Goal: Information Seeking & Learning: Learn about a topic

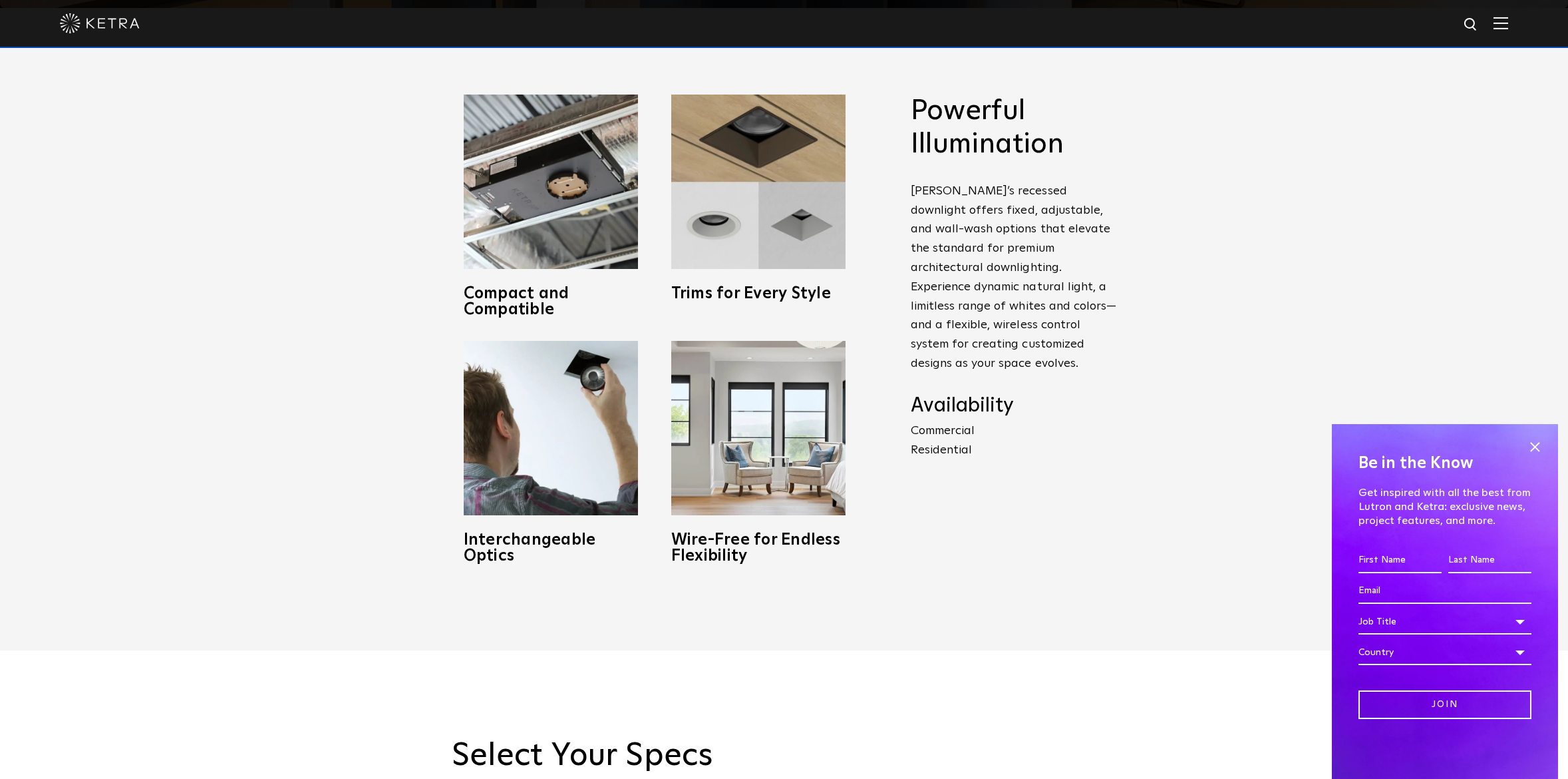
scroll to position [775, 0]
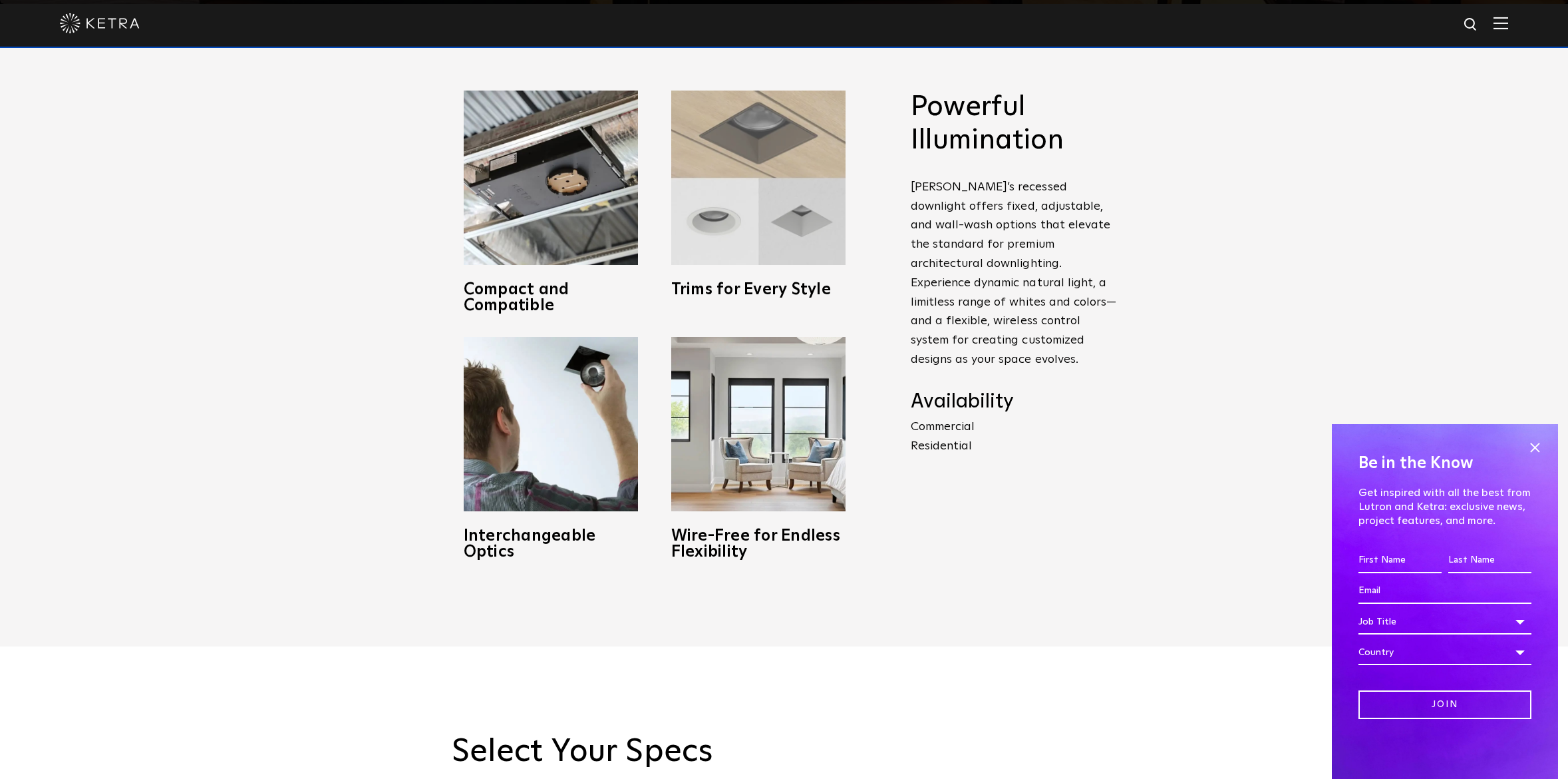
click at [708, 217] on img at bounding box center [758, 178] width 174 height 174
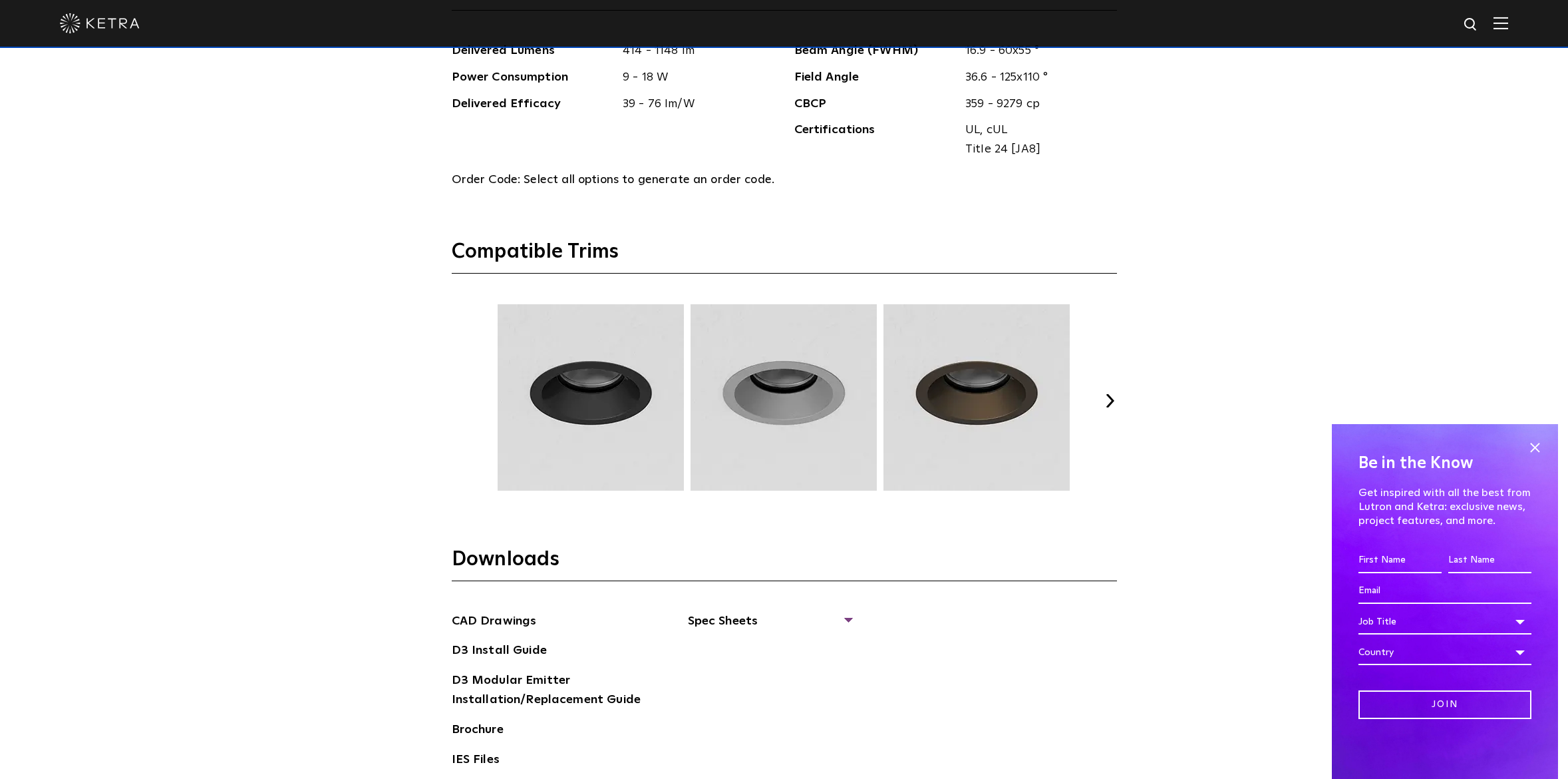
scroll to position [1839, 0]
click at [597, 369] on img at bounding box center [590, 396] width 191 height 186
click at [1109, 399] on button "Next" at bounding box center [1110, 399] width 14 height 14
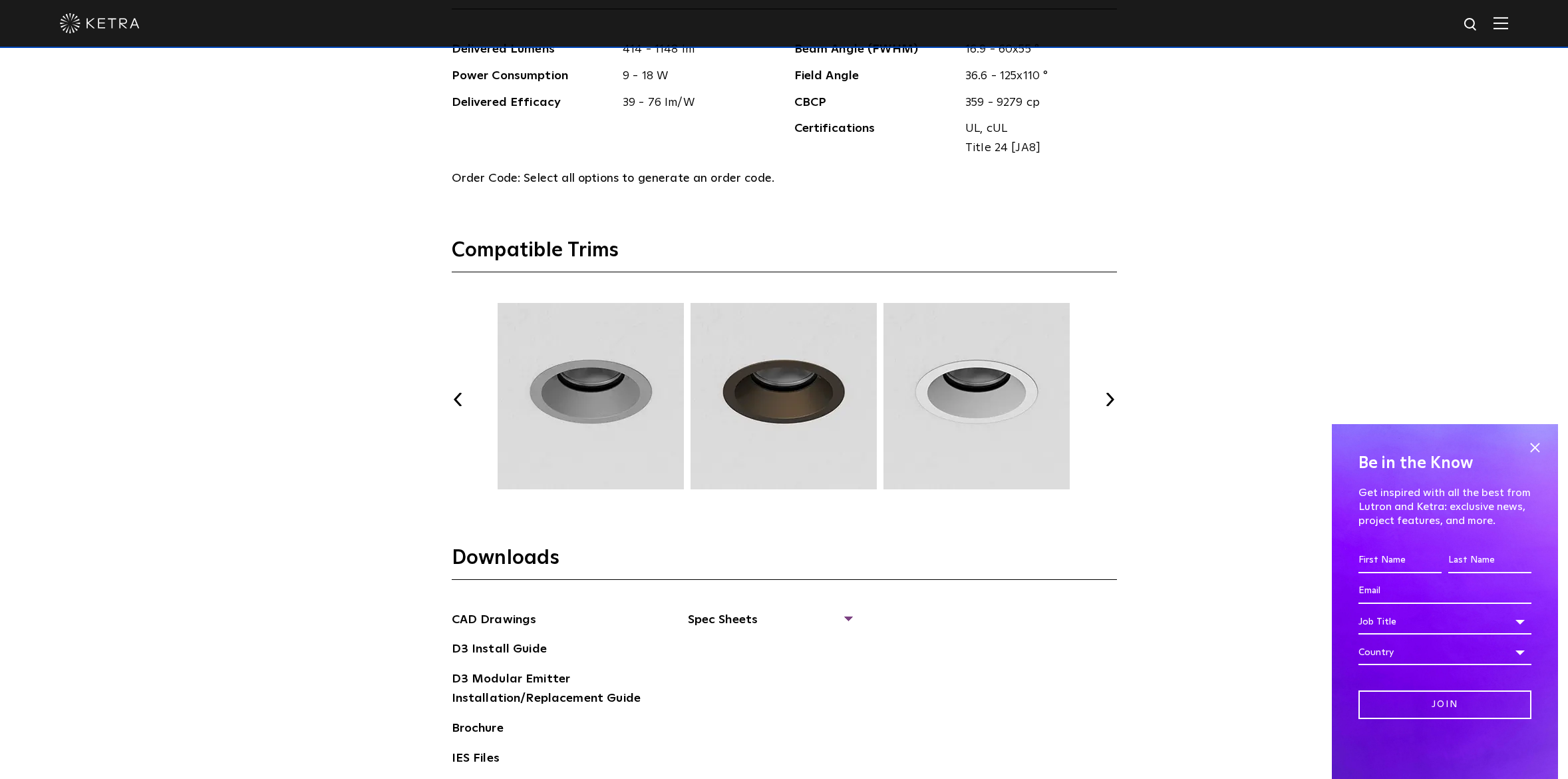
click at [1109, 399] on button "Next" at bounding box center [1110, 399] width 14 height 14
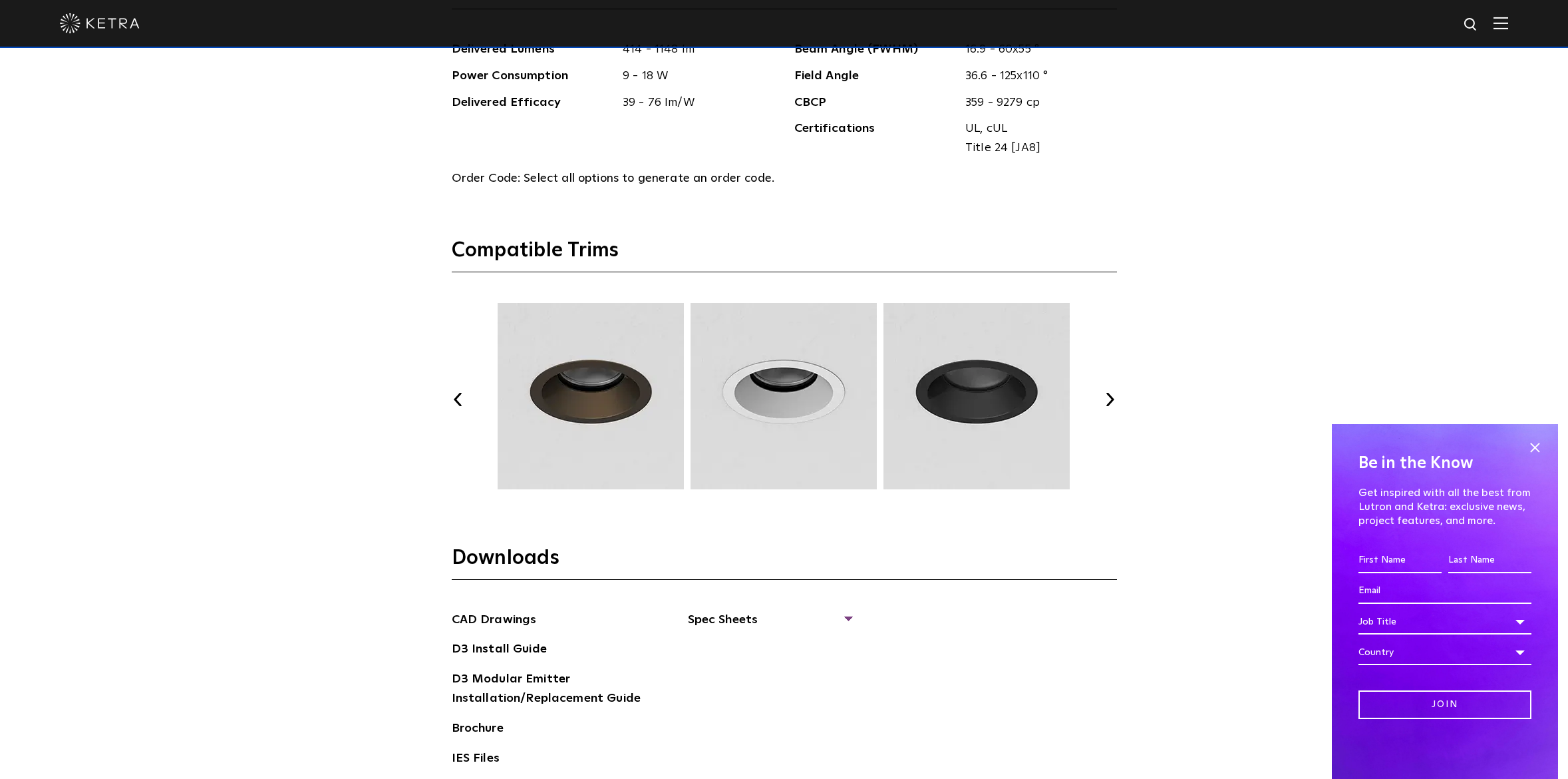
click at [1109, 399] on button "Next" at bounding box center [1110, 399] width 14 height 14
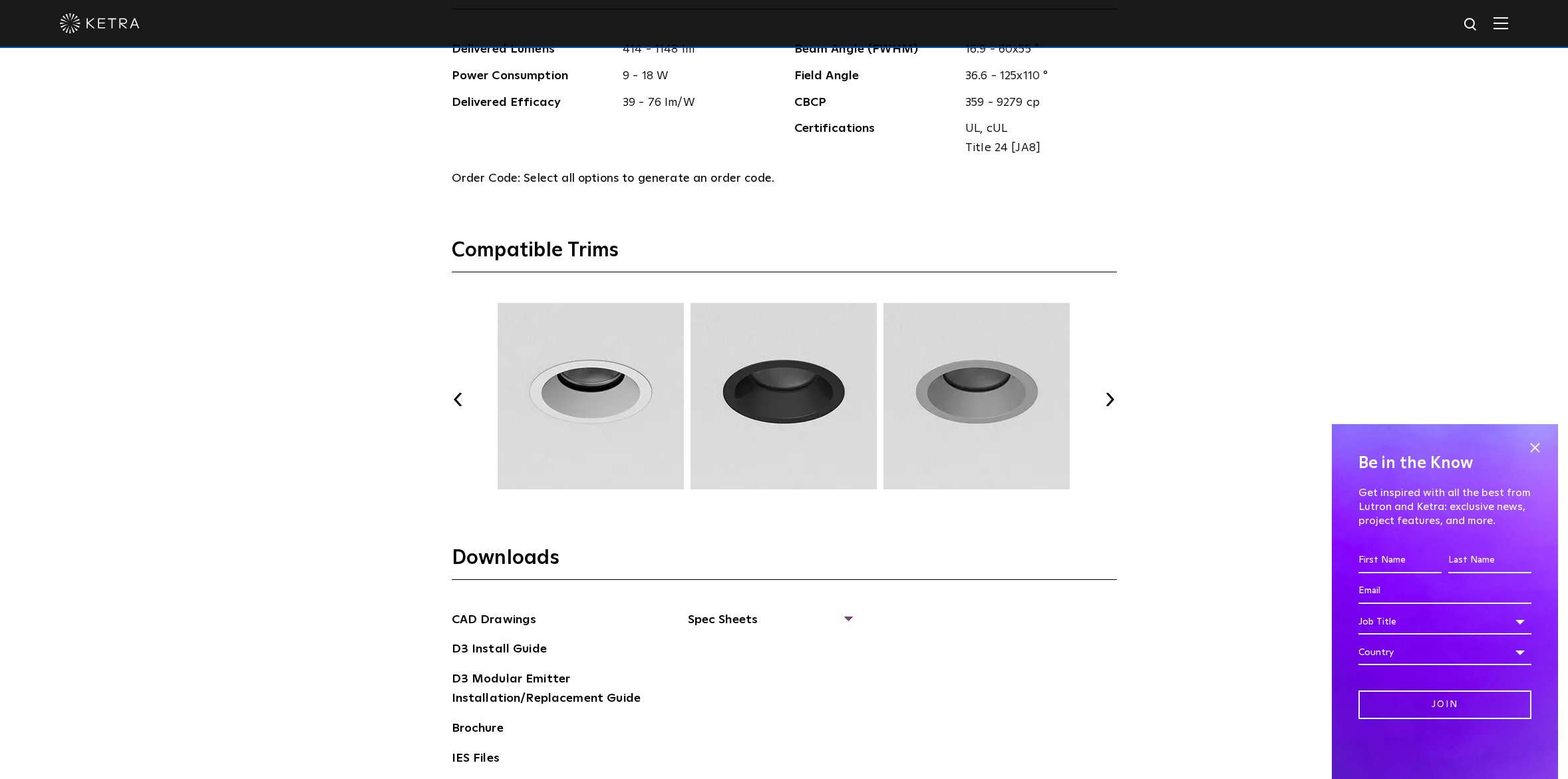
click at [1109, 399] on button "Next" at bounding box center [1110, 399] width 14 height 14
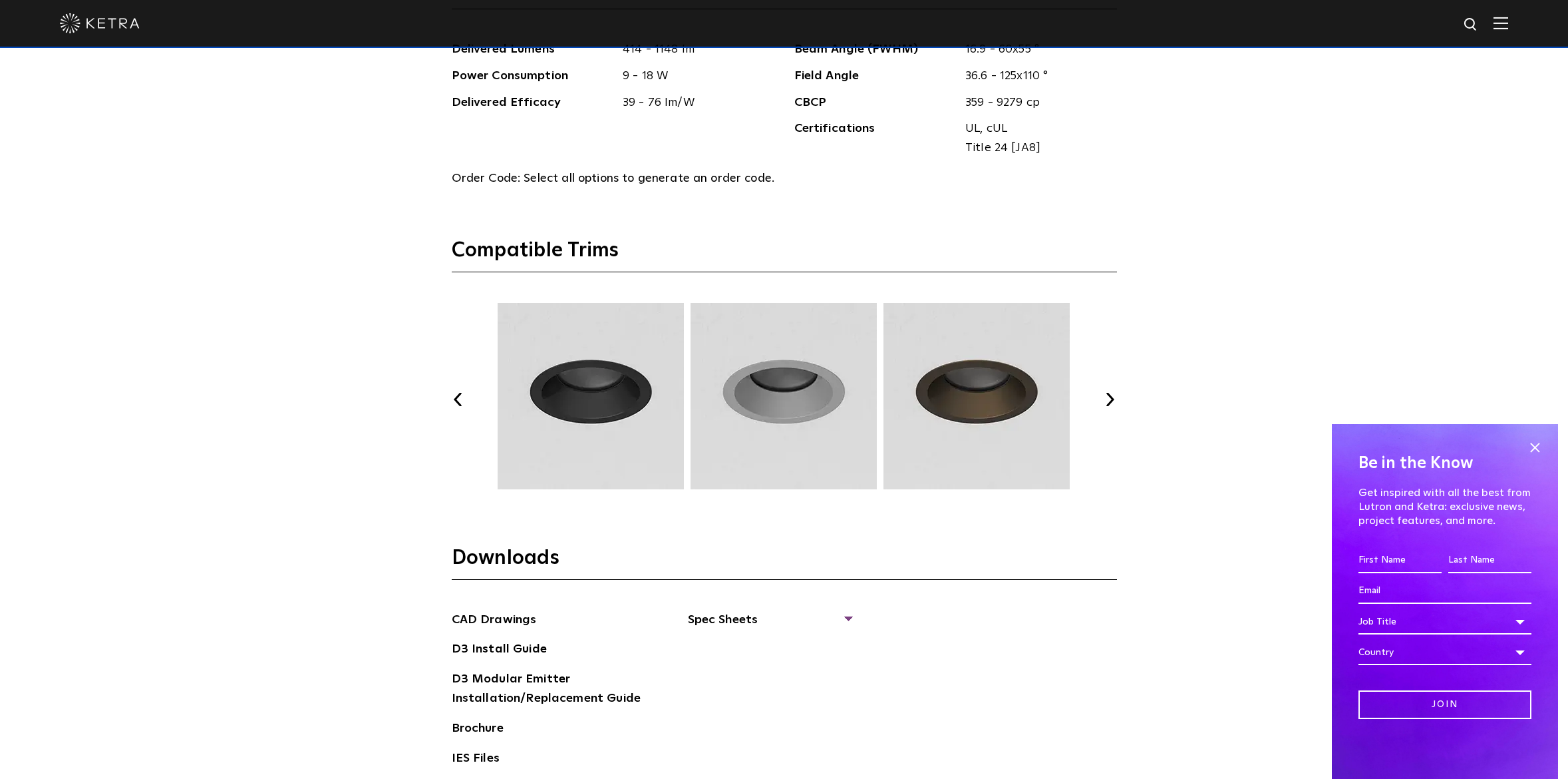
click at [1108, 399] on button "Next" at bounding box center [1110, 399] width 14 height 14
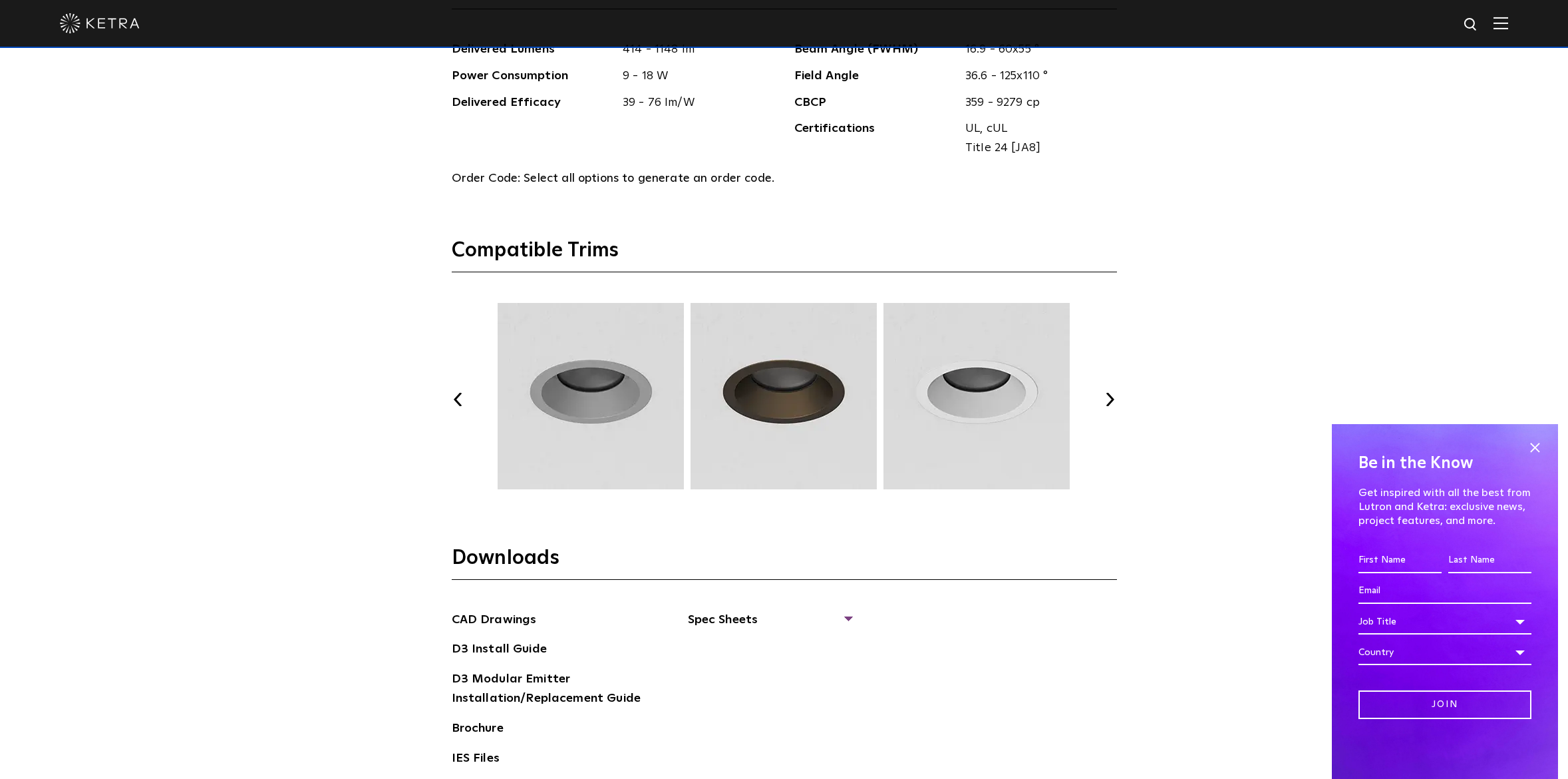
click at [1108, 399] on button "Next" at bounding box center [1110, 399] width 14 height 14
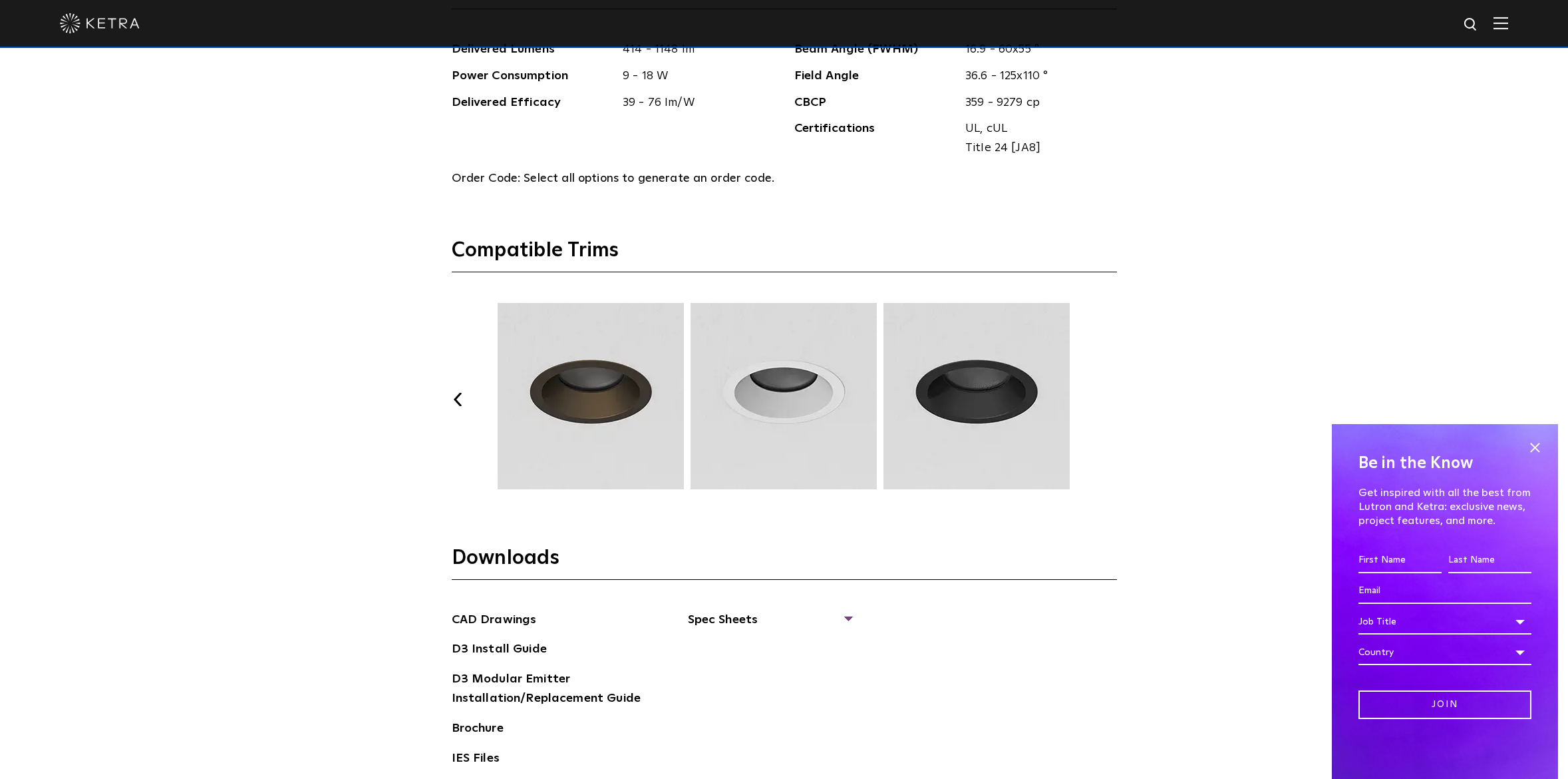
click at [1108, 399] on button "Next" at bounding box center [1110, 399] width 14 height 14
click at [457, 396] on button "Previous" at bounding box center [458, 399] width 14 height 14
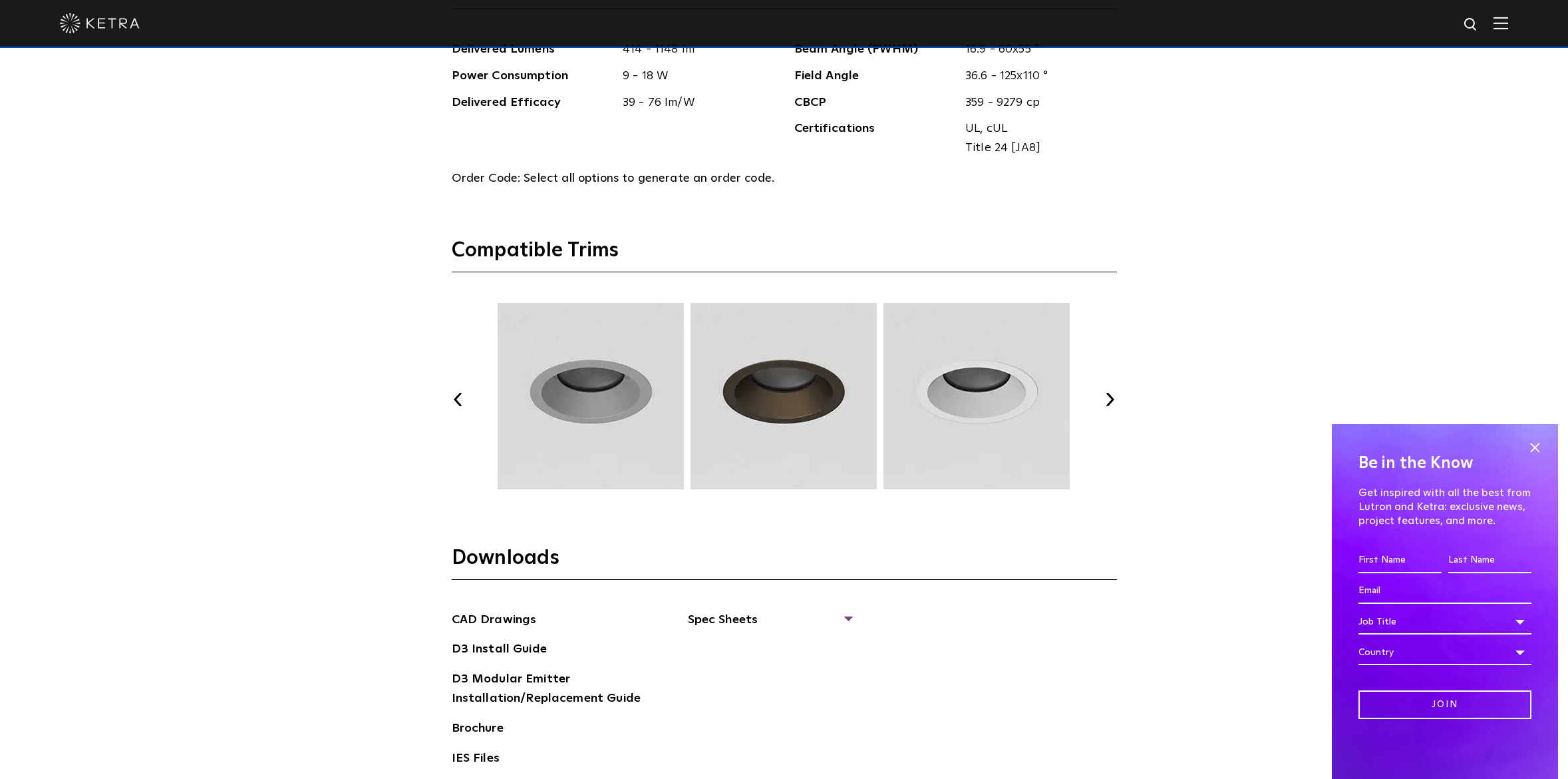
click at [457, 396] on button "Previous" at bounding box center [458, 399] width 14 height 14
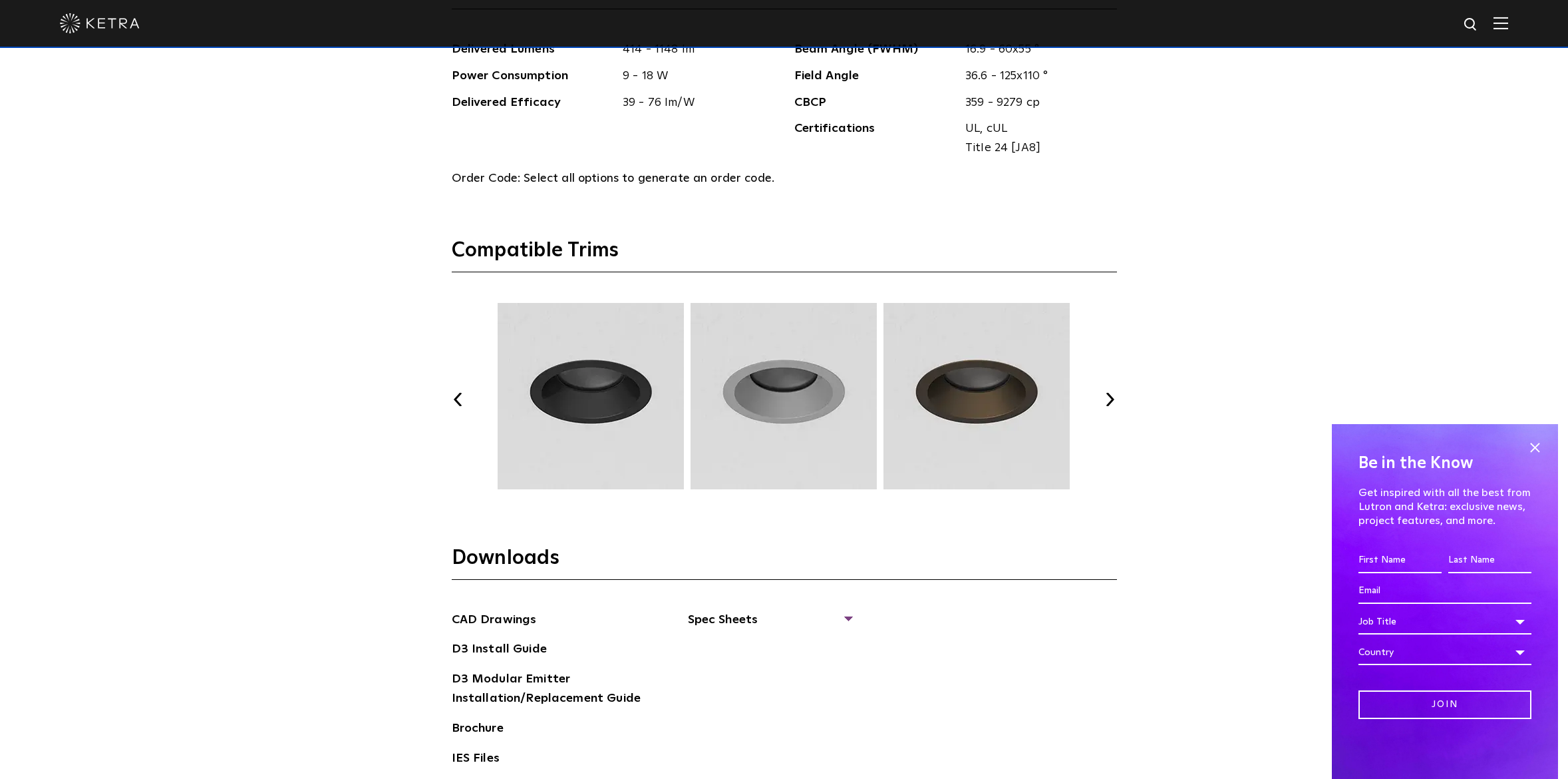
click at [457, 396] on button "Previous" at bounding box center [458, 399] width 14 height 14
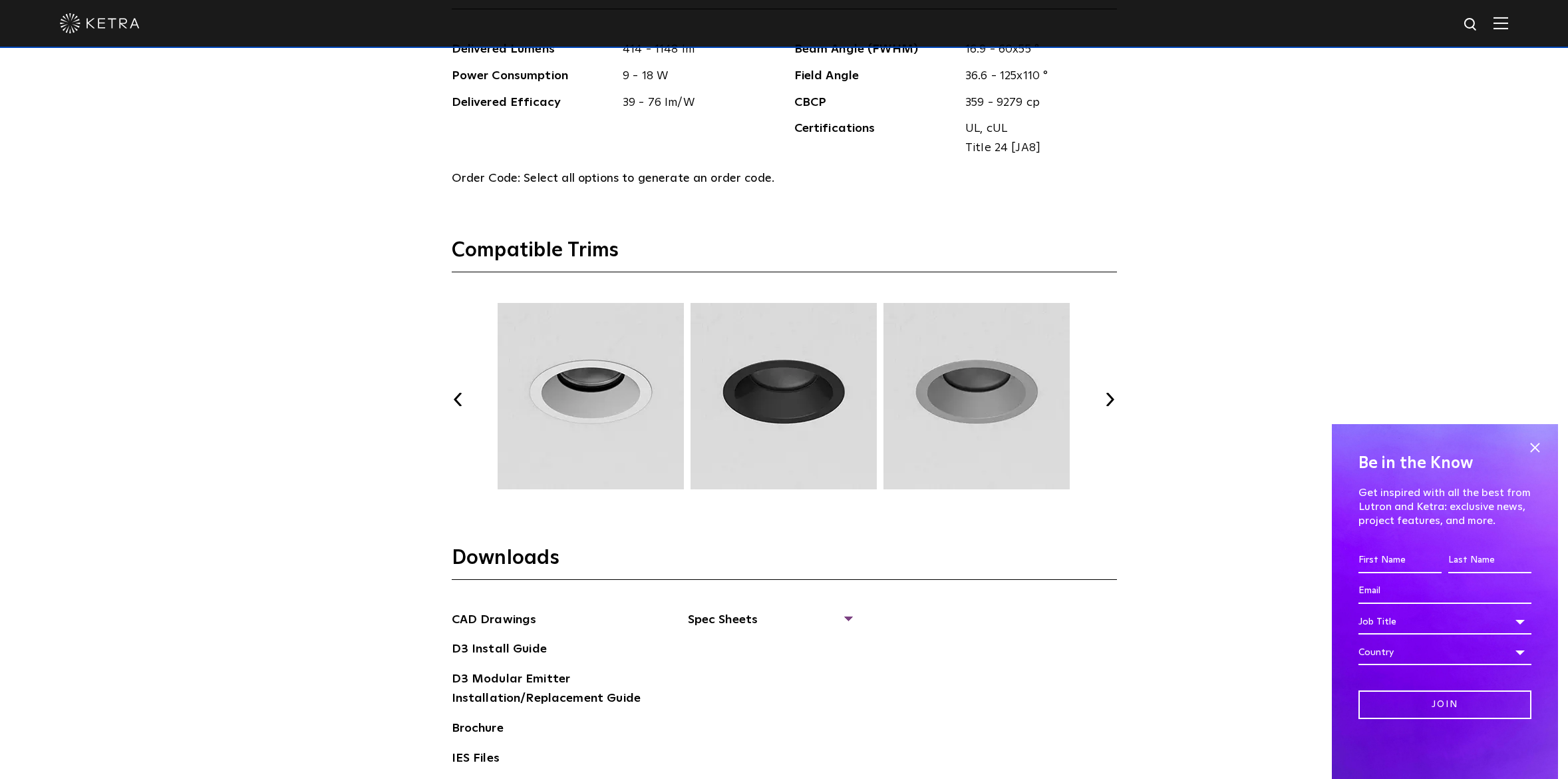
click at [457, 396] on button "Previous" at bounding box center [458, 399] width 14 height 14
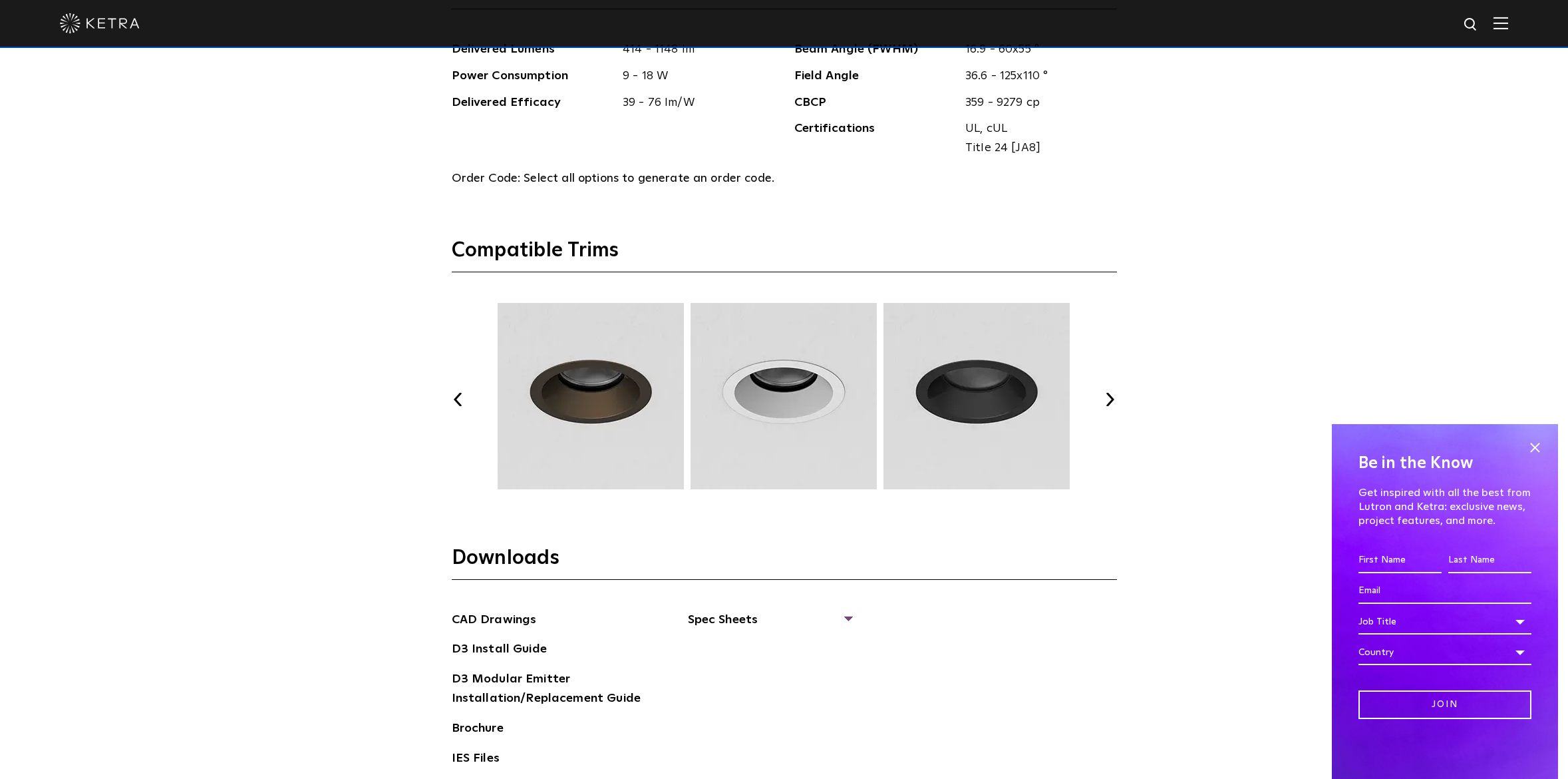
click at [457, 396] on button "Previous" at bounding box center [458, 399] width 14 height 14
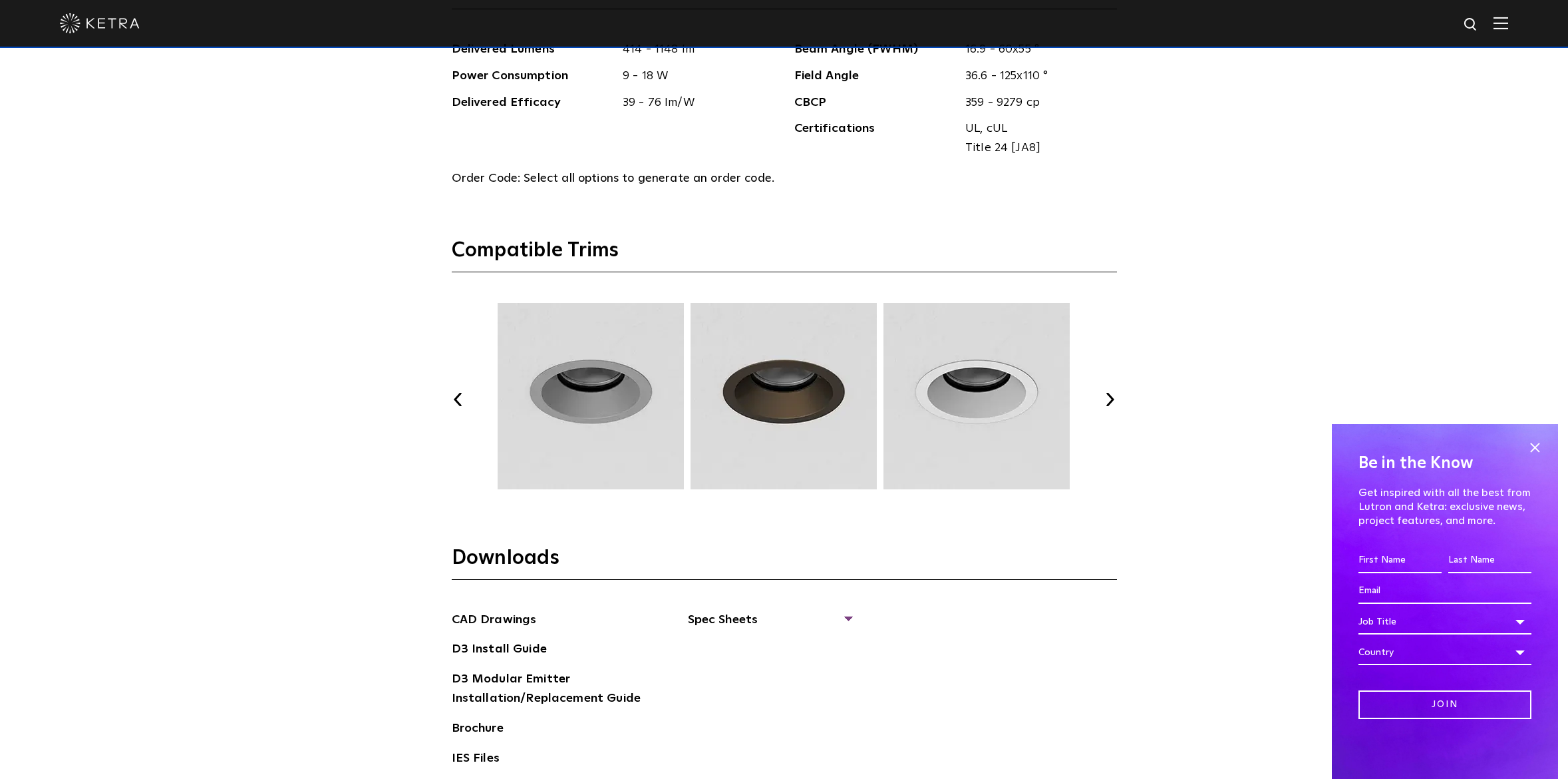
click at [457, 396] on button "Previous" at bounding box center [458, 399] width 14 height 14
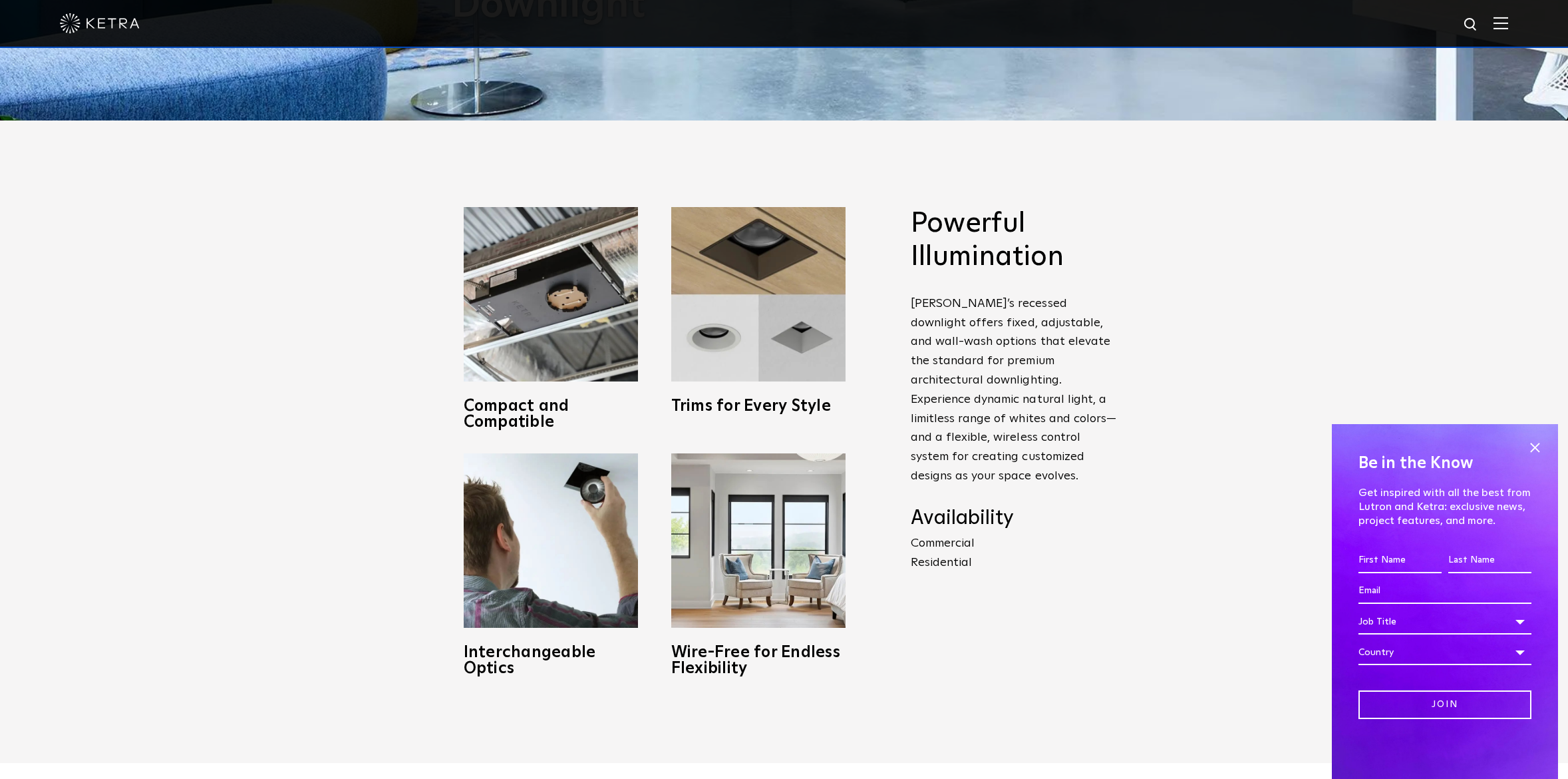
scroll to position [665, 0]
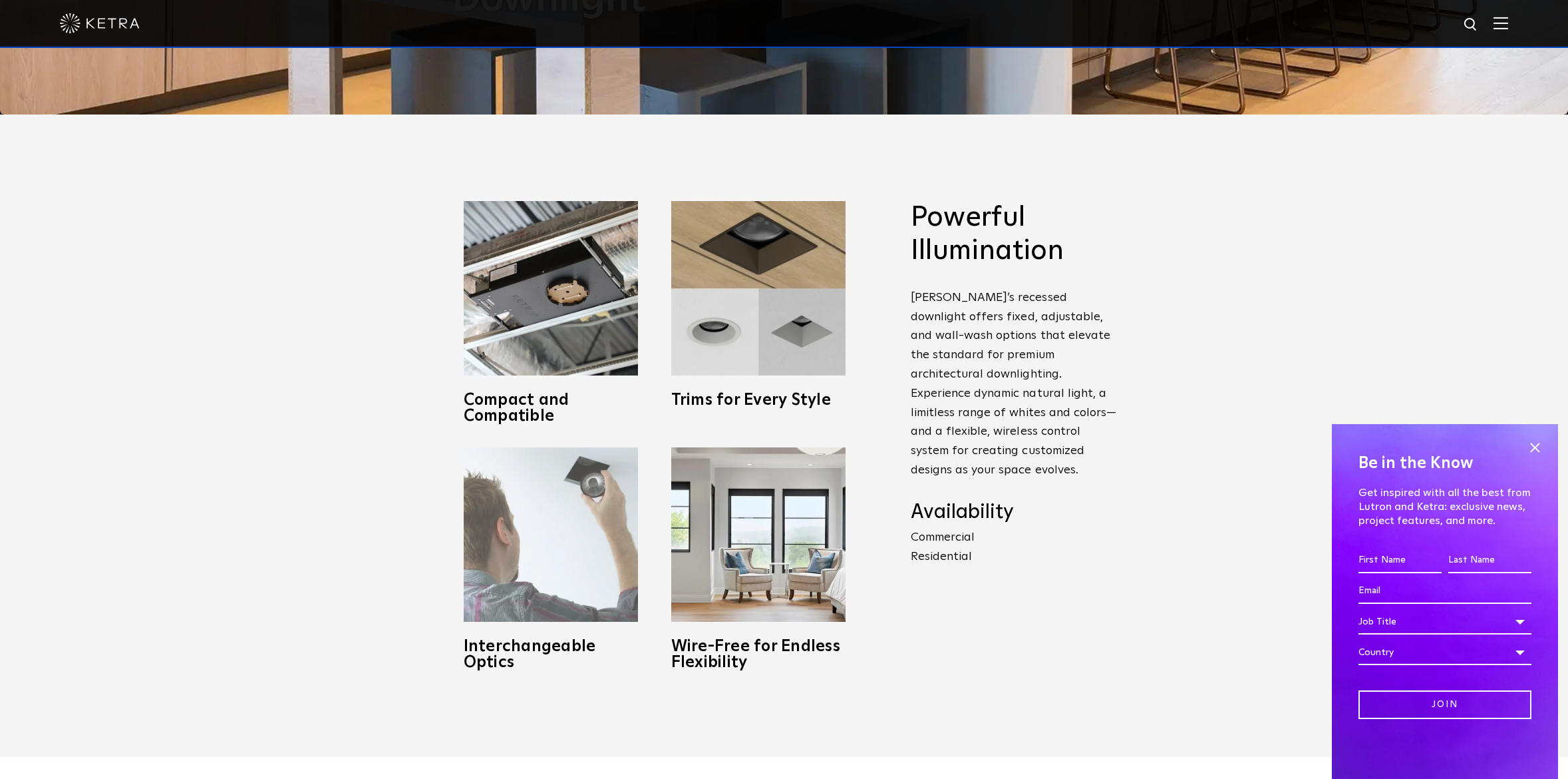
click at [596, 527] on img at bounding box center [551, 534] width 174 height 174
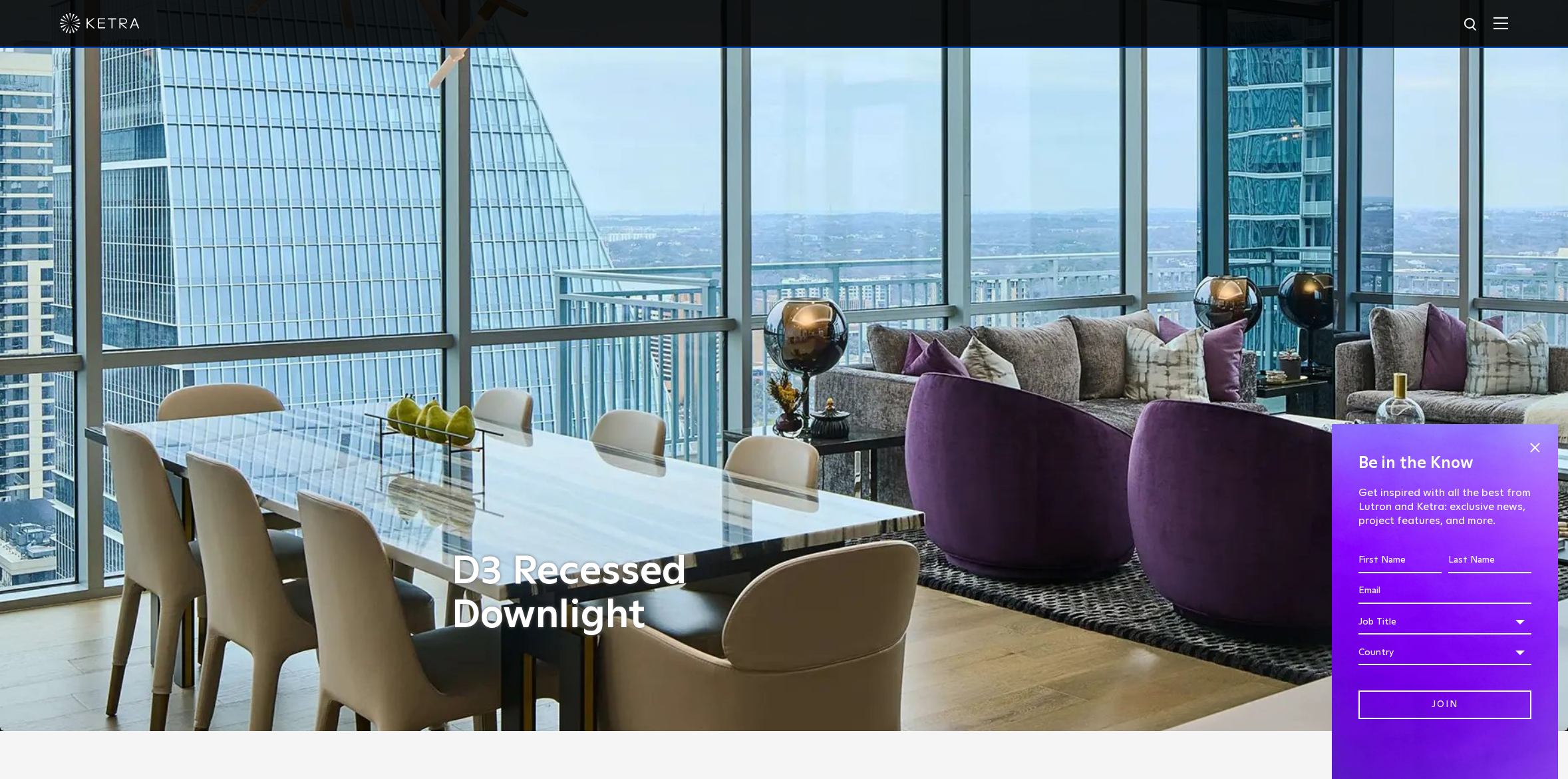
scroll to position [0, 0]
